Goal: Information Seeking & Learning: Compare options

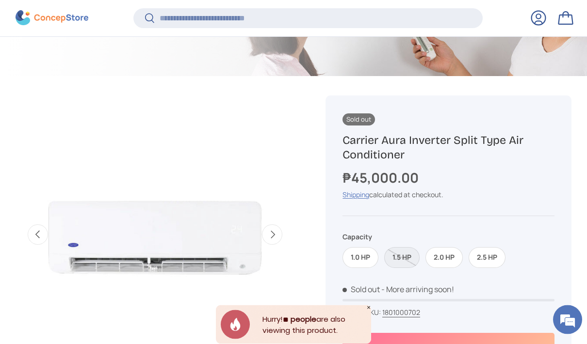
scroll to position [266, 0]
click at [443, 259] on label "2.0 HP" at bounding box center [444, 257] width 37 height 21
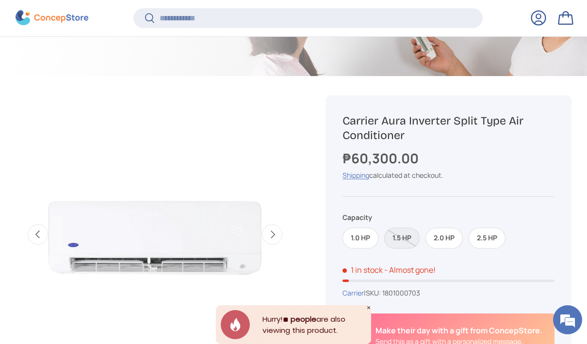
scroll to position [305, 0]
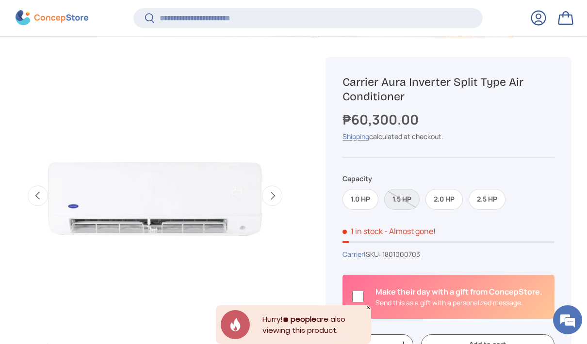
click at [396, 195] on label "1.5 HP" at bounding box center [401, 199] width 35 height 21
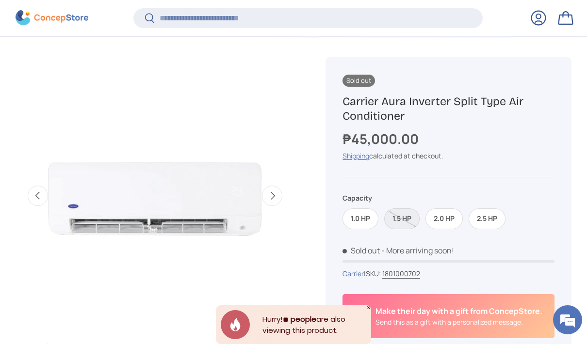
click at [361, 217] on label "1.0 HP" at bounding box center [361, 219] width 36 height 21
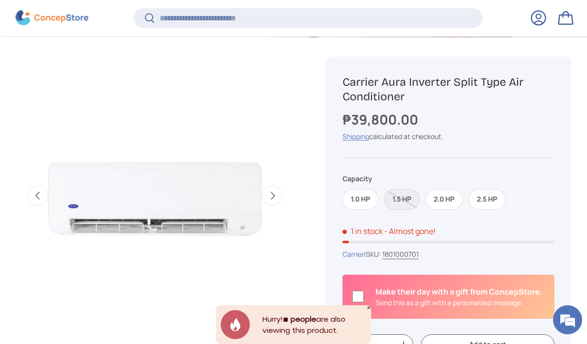
click at [405, 199] on label "1.5 HP" at bounding box center [401, 199] width 35 height 21
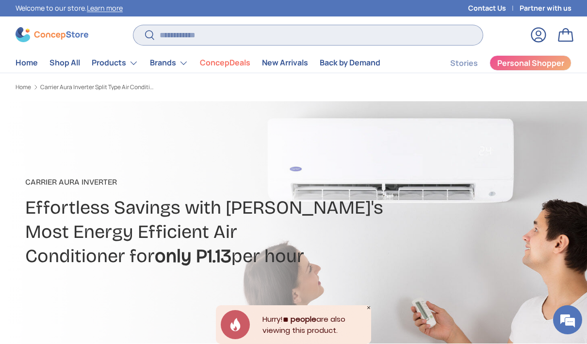
click at [365, 37] on input "Search" at bounding box center [308, 35] width 350 height 20
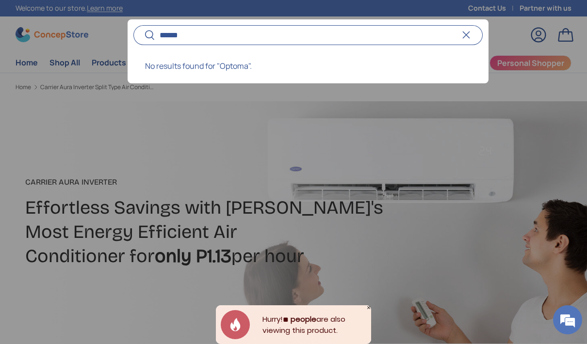
type input "******"
click at [144, 35] on button "Search" at bounding box center [144, 35] width 22 height 23
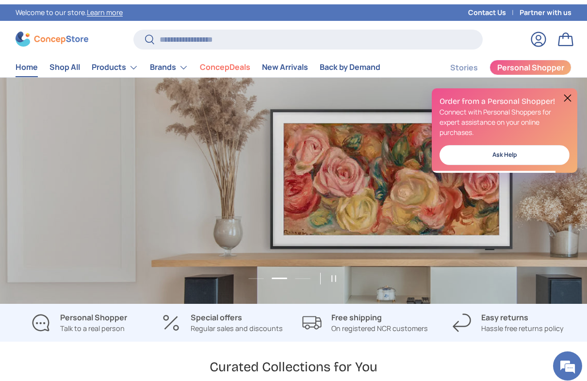
scroll to position [0, 587]
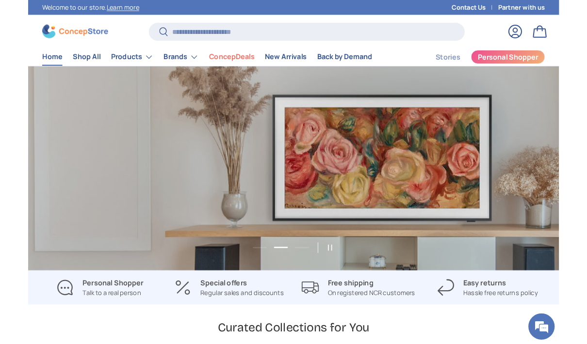
scroll to position [0, 587]
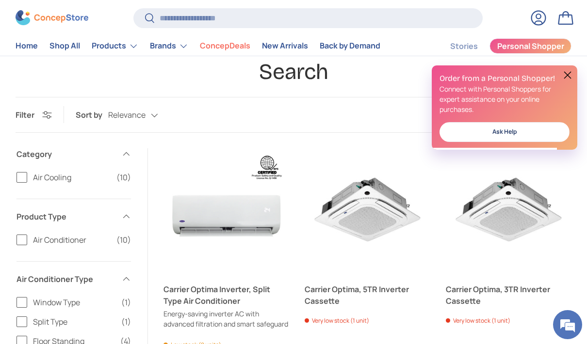
scroll to position [42, 0]
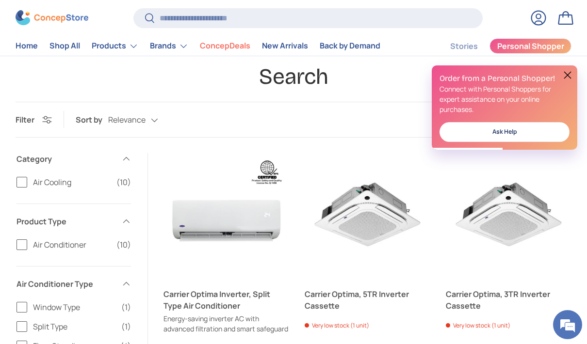
click at [194, 261] on button "Choose options Choose options" at bounding box center [226, 269] width 118 height 21
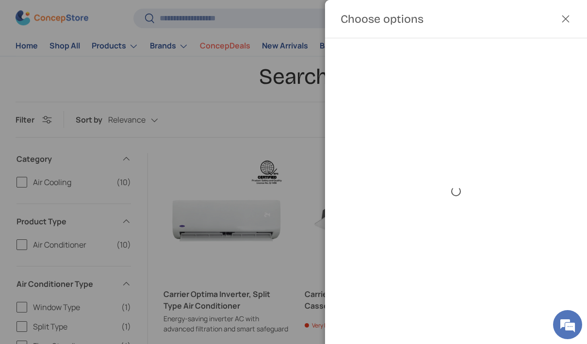
scroll to position [0, 0]
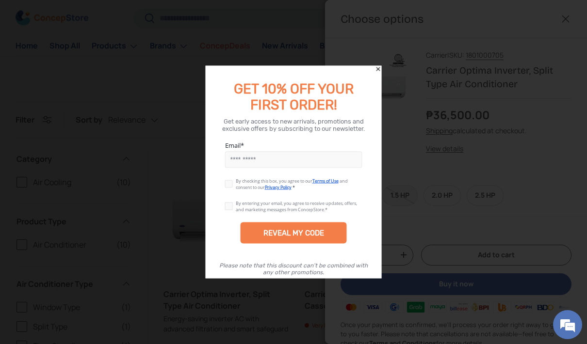
click at [381, 72] on icon "Close" at bounding box center [378, 69] width 7 height 7
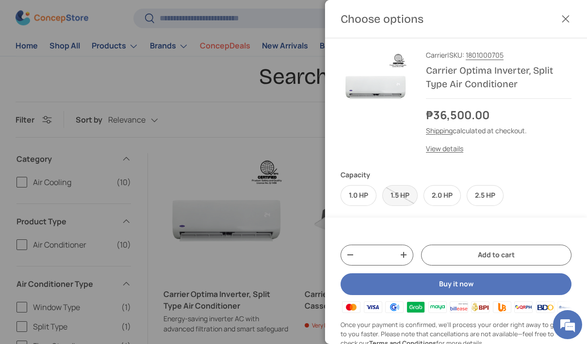
click at [398, 195] on label "1.5 HP" at bounding box center [399, 195] width 35 height 21
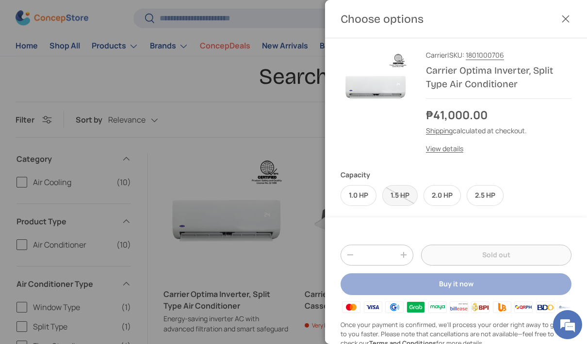
click at [569, 16] on button "Close" at bounding box center [565, 18] width 21 height 21
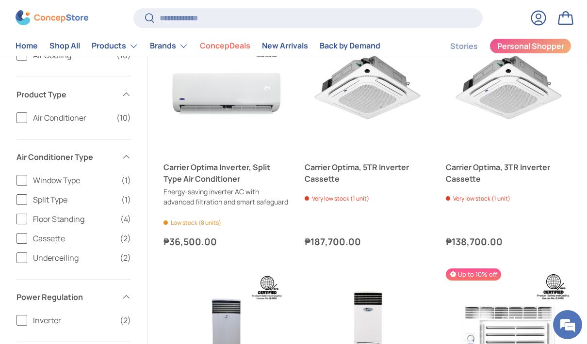
scroll to position [164, 0]
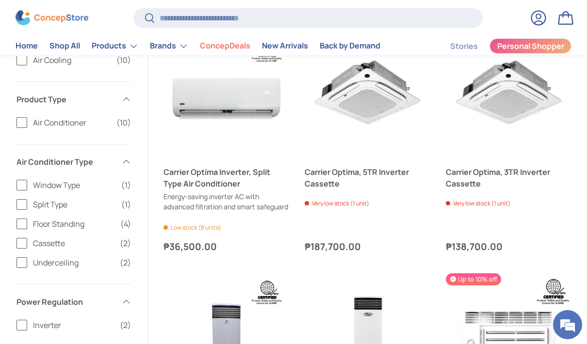
click at [256, 137] on button "Choose options Choose options" at bounding box center [226, 147] width 118 height 21
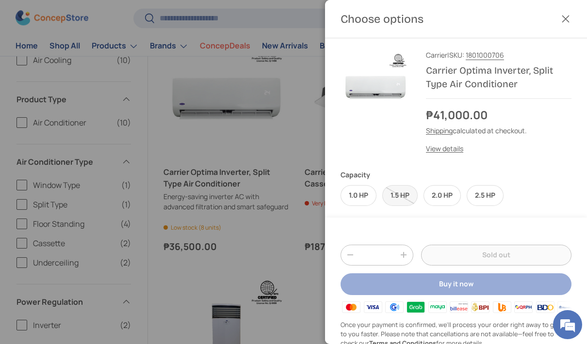
scroll to position [0, 0]
click at [567, 23] on button "Close" at bounding box center [565, 18] width 21 height 21
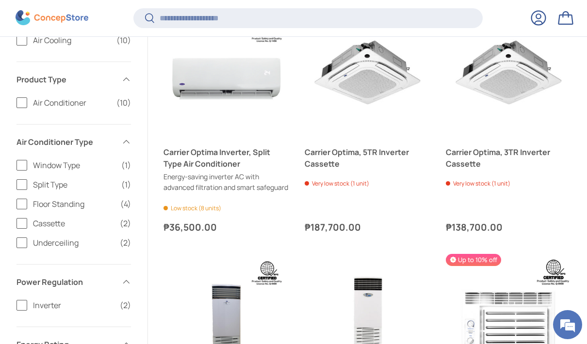
scroll to position [181, 0]
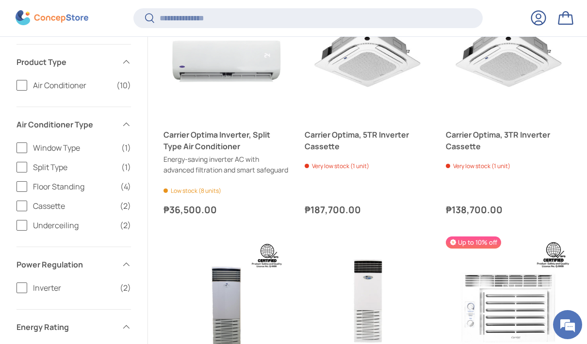
click at [266, 152] on link "Carrier Optima Inverter, Split Type Air Conditioner" at bounding box center [227, 140] width 126 height 23
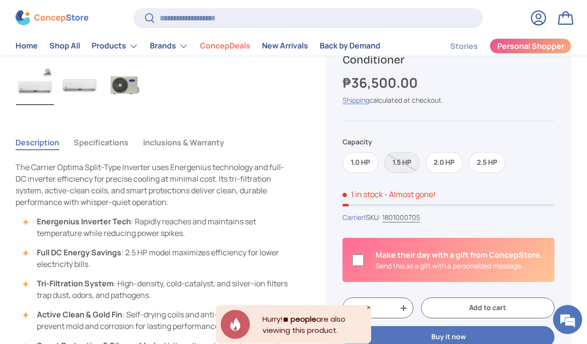
scroll to position [302, 0]
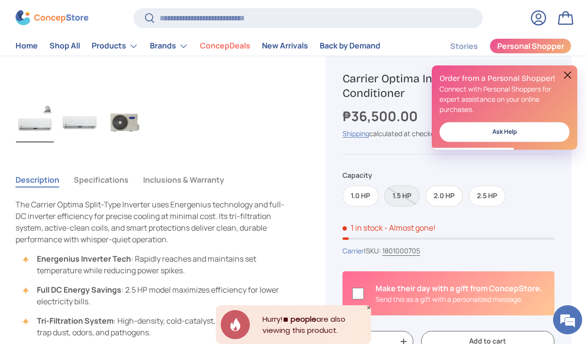
click at [106, 181] on button "Specifications" at bounding box center [101, 180] width 55 height 22
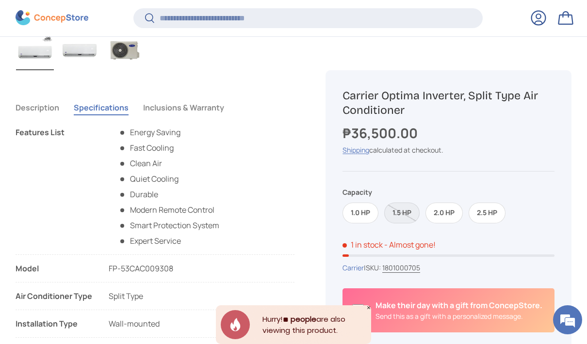
scroll to position [373, 0]
click at [28, 113] on button "Description" at bounding box center [38, 107] width 44 height 22
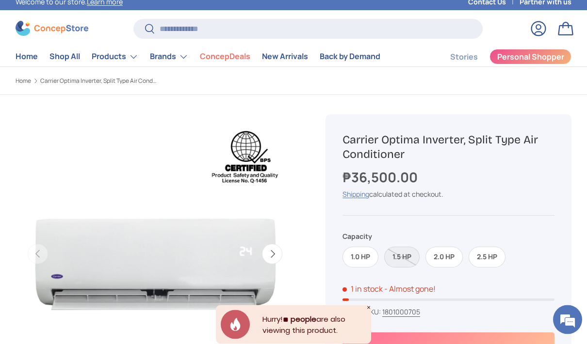
scroll to position [0, 0]
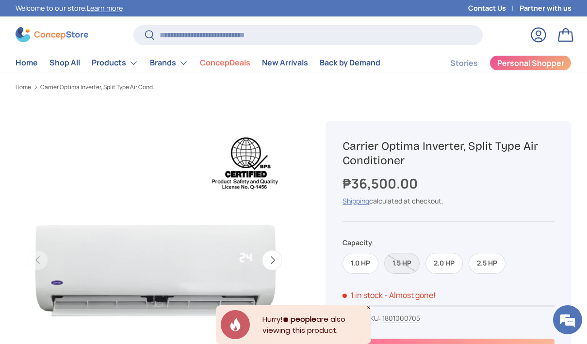
click at [116, 63] on summary "Products" at bounding box center [115, 62] width 58 height 19
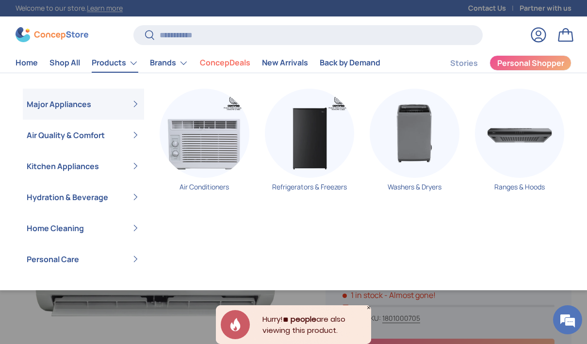
click at [100, 230] on summary "Home Cleaning" at bounding box center [83, 228] width 121 height 31
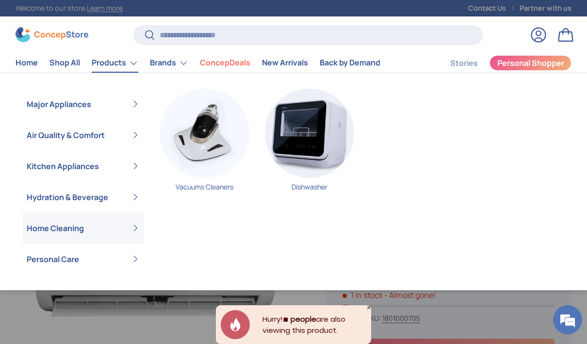
click at [114, 168] on summary "Kitchen Appliances" at bounding box center [83, 166] width 121 height 31
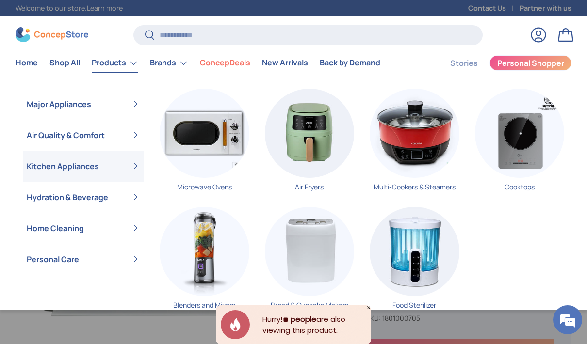
click at [528, 191] on link "Cooktops" at bounding box center [520, 144] width 90 height 111
click at [103, 137] on summary "Air Quality & Comfort" at bounding box center [83, 135] width 121 height 31
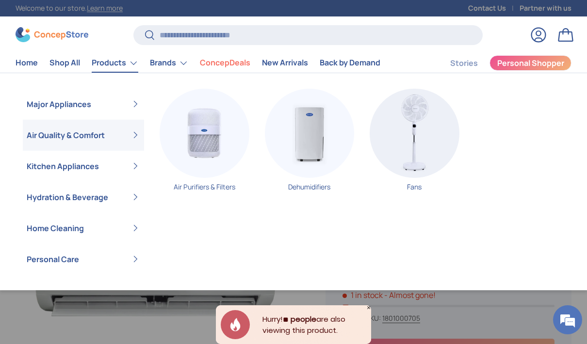
click at [419, 144] on img "Primary" at bounding box center [415, 134] width 90 height 90
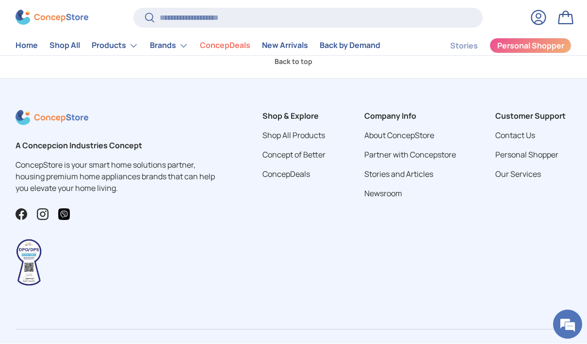
scroll to position [653, 0]
